Goal: Task Accomplishment & Management: Use online tool/utility

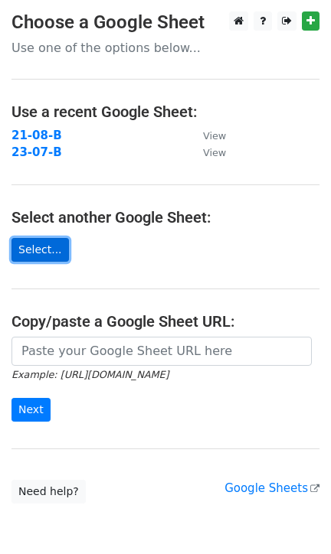
click at [40, 257] on link "Select..." at bounding box center [39, 250] width 57 height 24
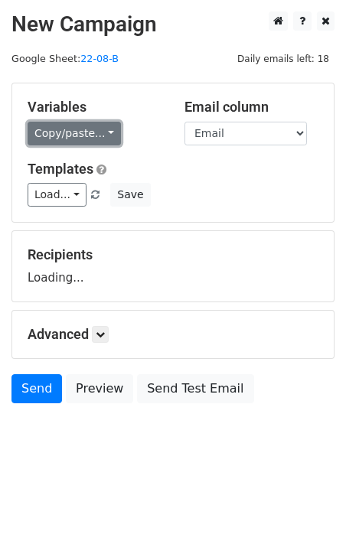
click at [67, 139] on link "Copy/paste..." at bounding box center [74, 134] width 93 height 24
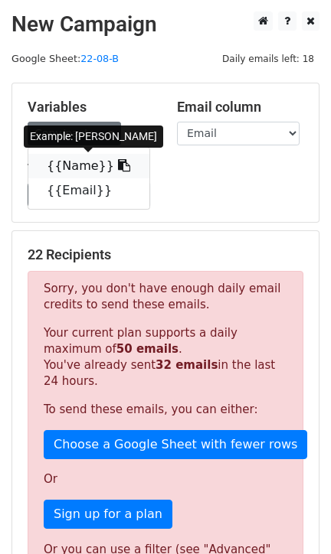
click at [65, 171] on link "{{Name}}" at bounding box center [88, 166] width 121 height 25
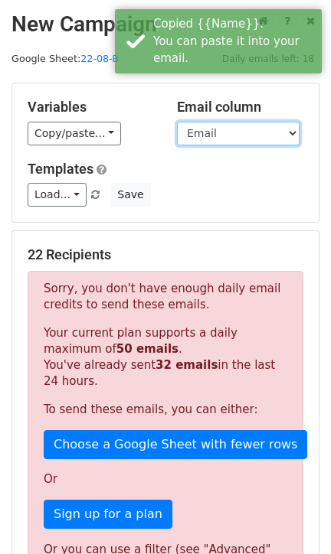
click at [195, 138] on select "Name Email" at bounding box center [238, 134] width 123 height 24
click at [177, 122] on select "Name Email" at bounding box center [238, 134] width 123 height 24
